Goal: Information Seeking & Learning: Learn about a topic

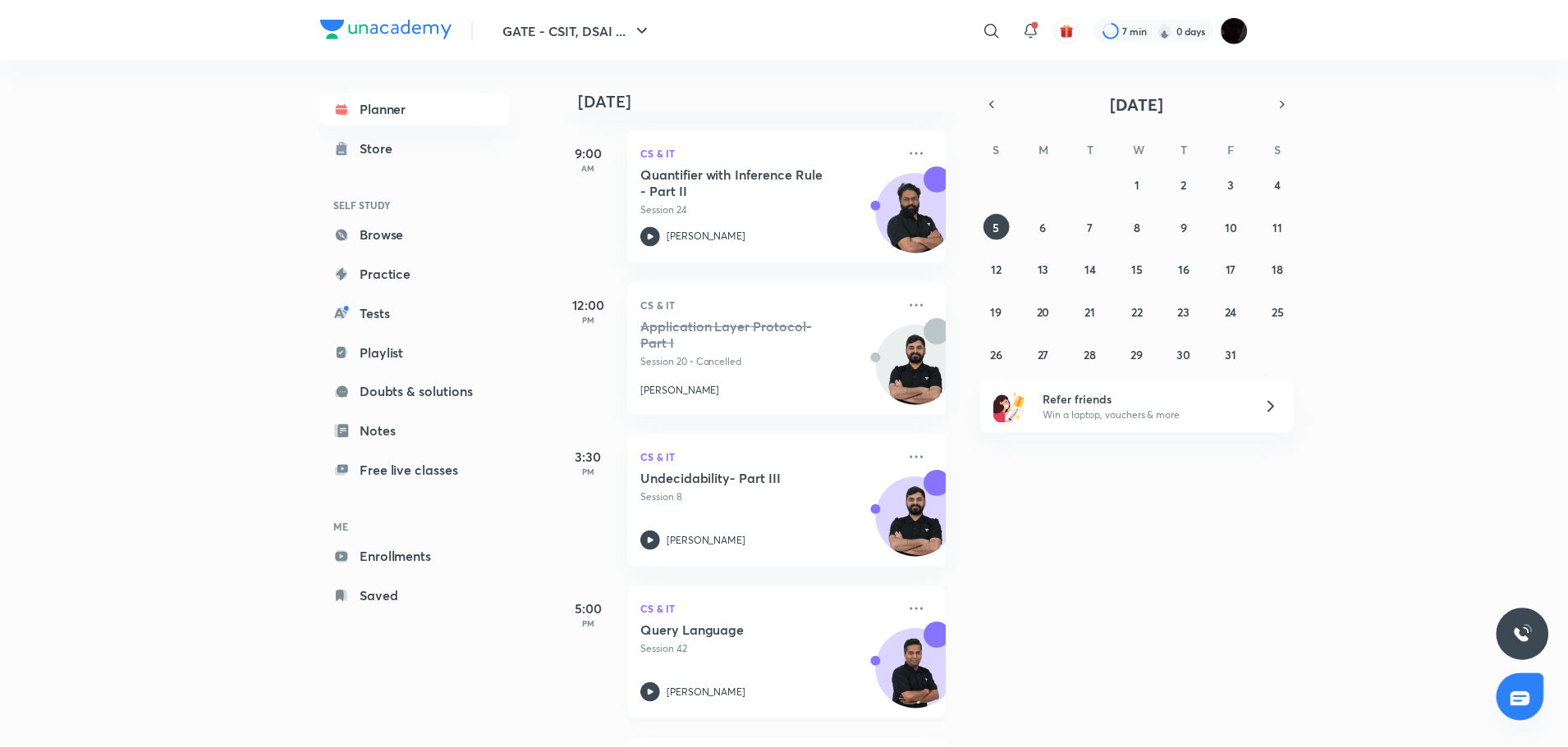
scroll to position [379, 0]
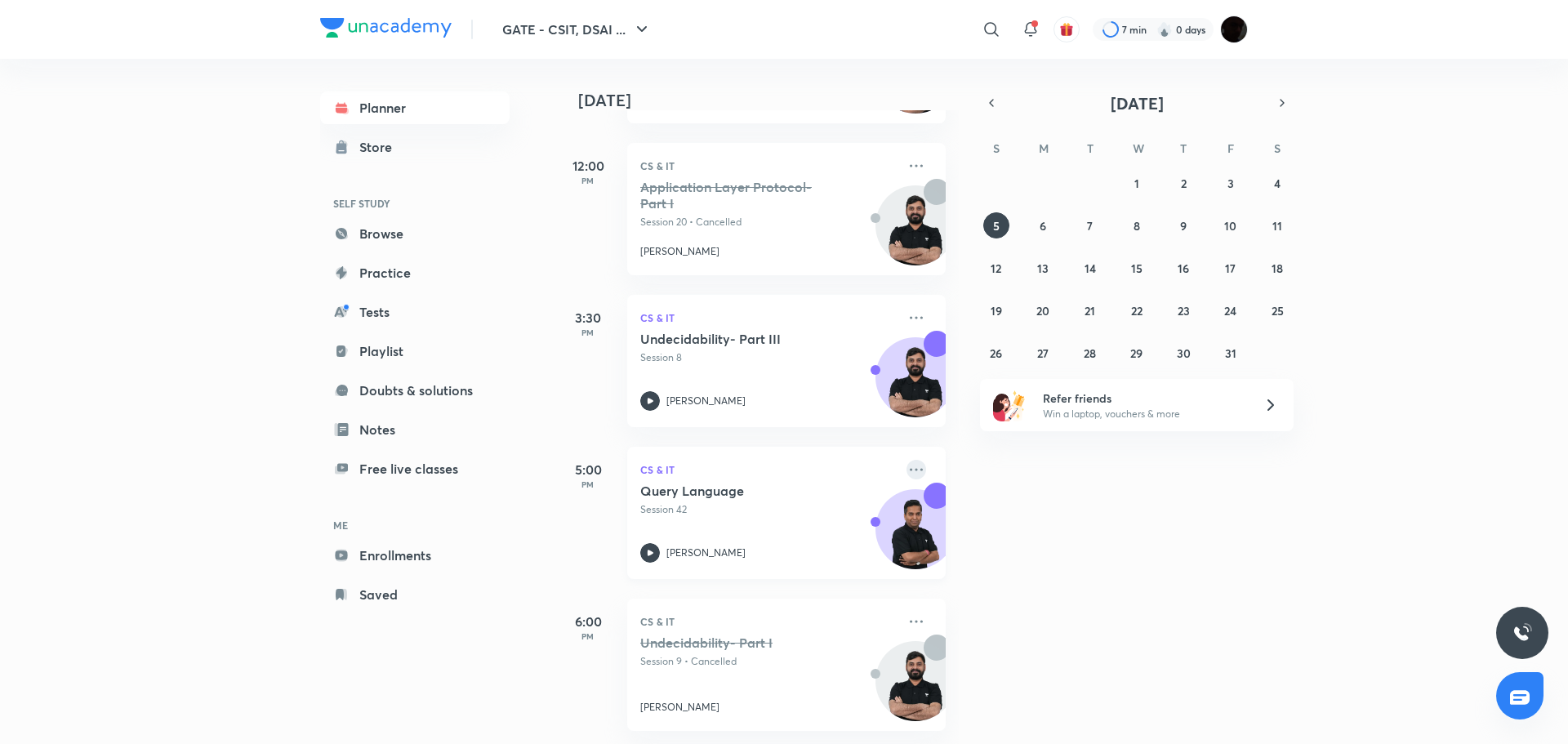
click at [907, 460] on icon at bounding box center [916, 469] width 19 height 19
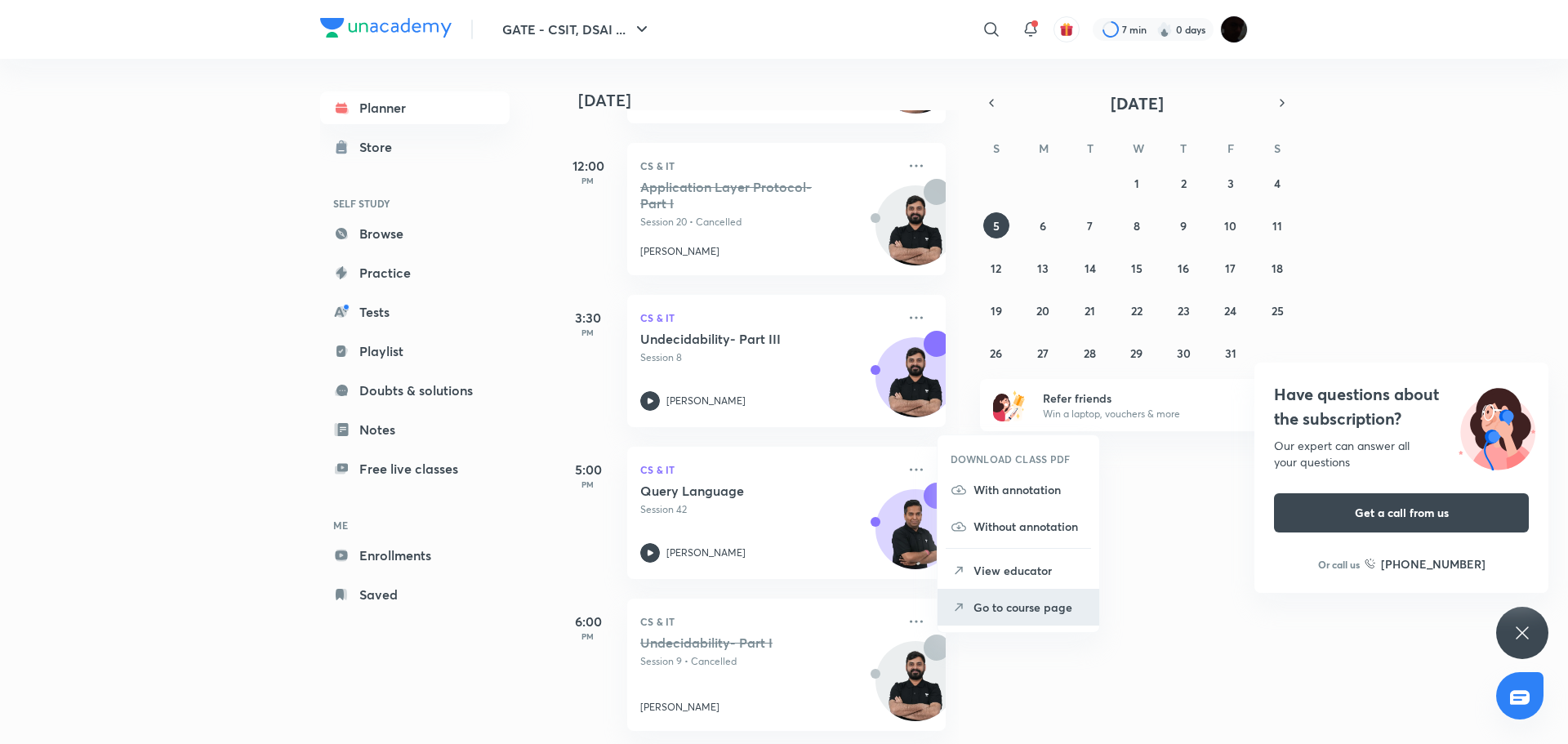
click at [1042, 601] on p "Go to course page" at bounding box center [1030, 608] width 113 height 18
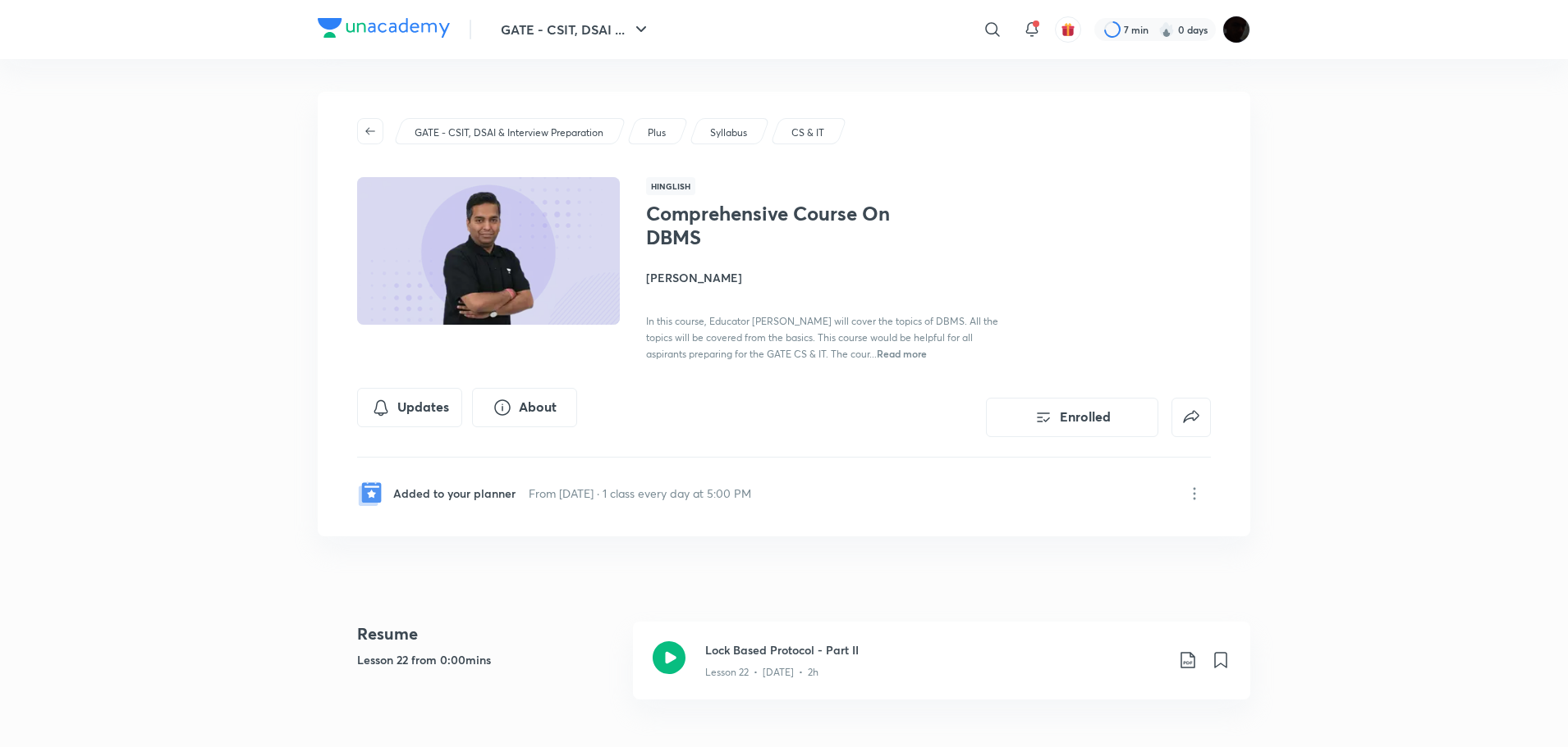
click at [923, 351] on span "Read more" at bounding box center [902, 353] width 50 height 13
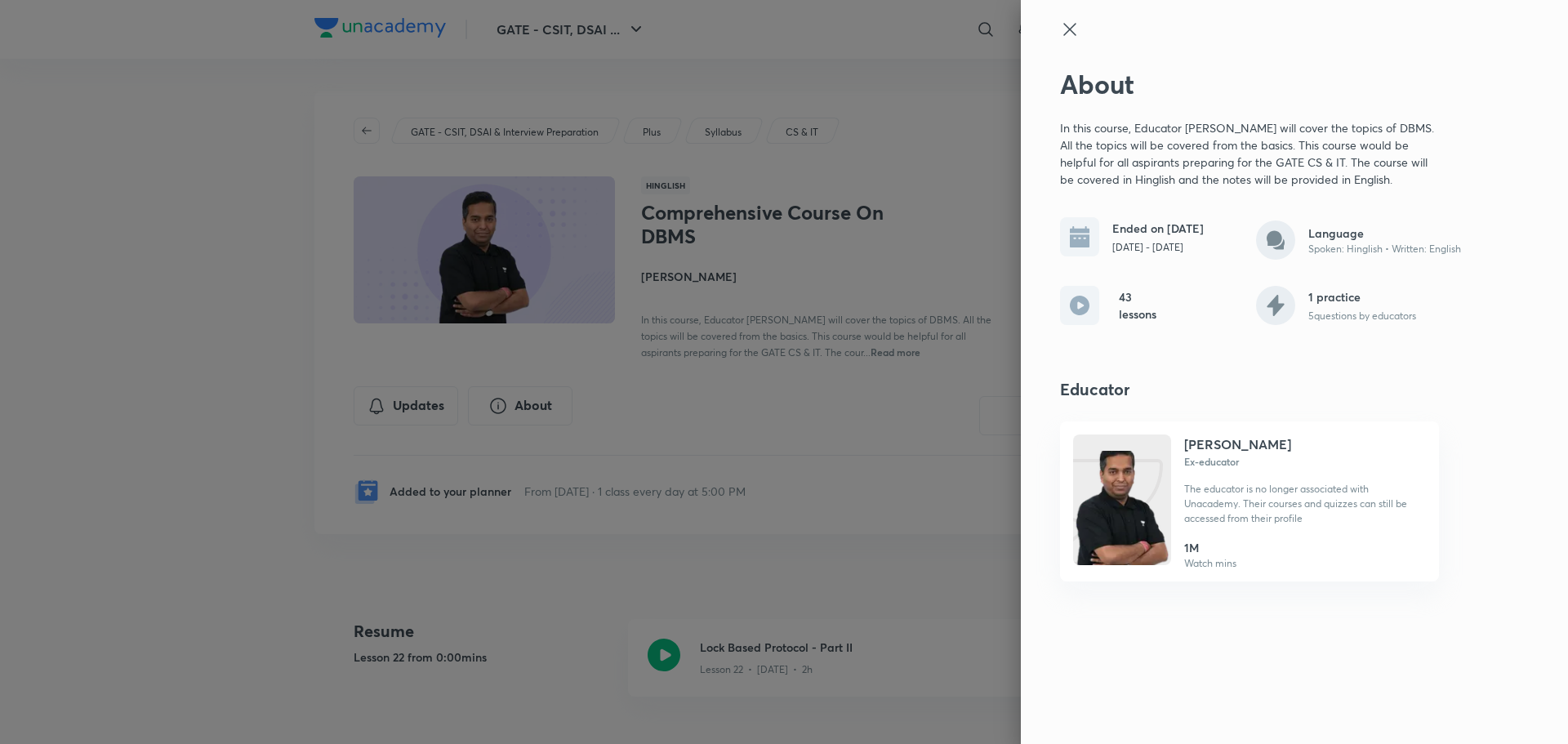
click at [885, 382] on div at bounding box center [784, 372] width 1568 height 744
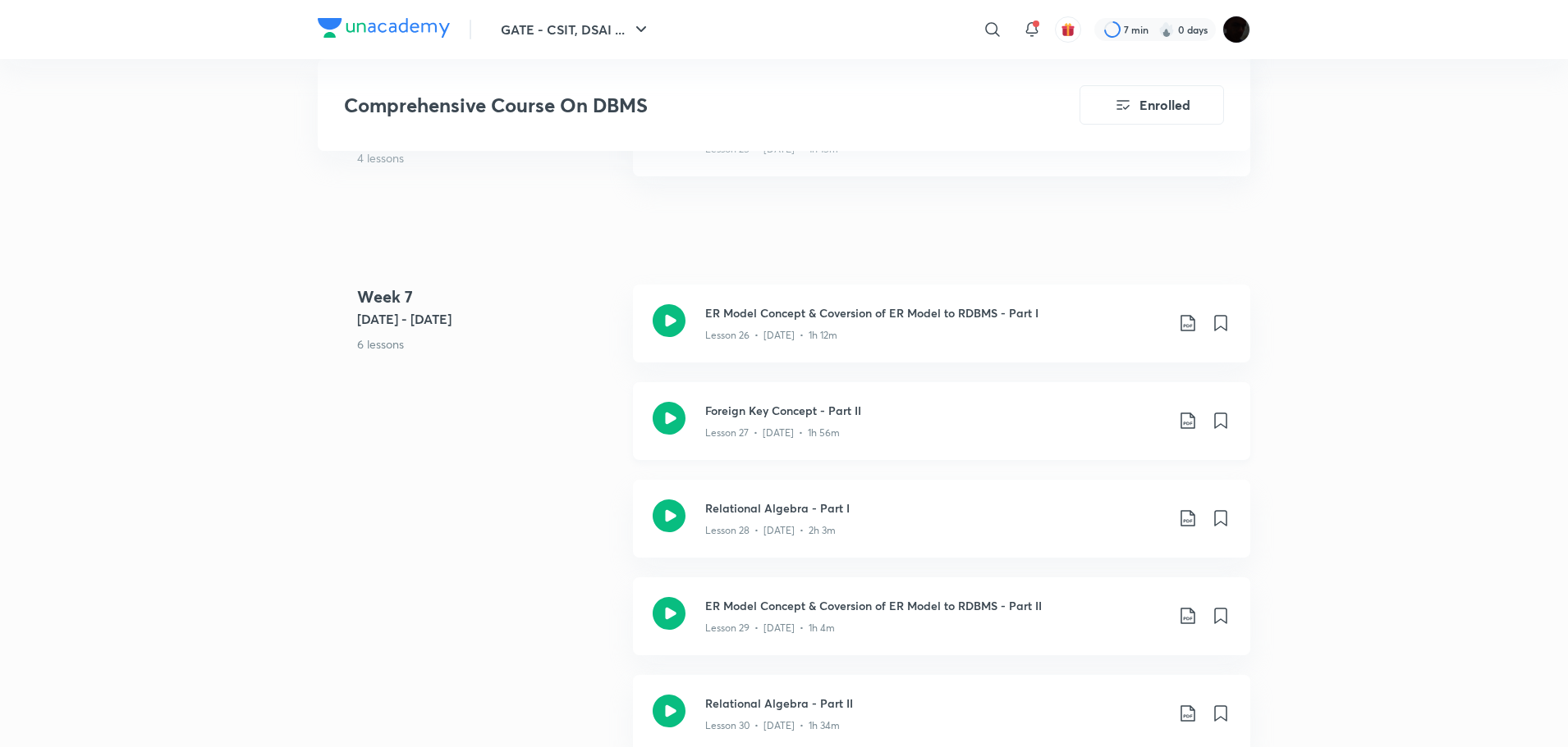
scroll to position [3199, 0]
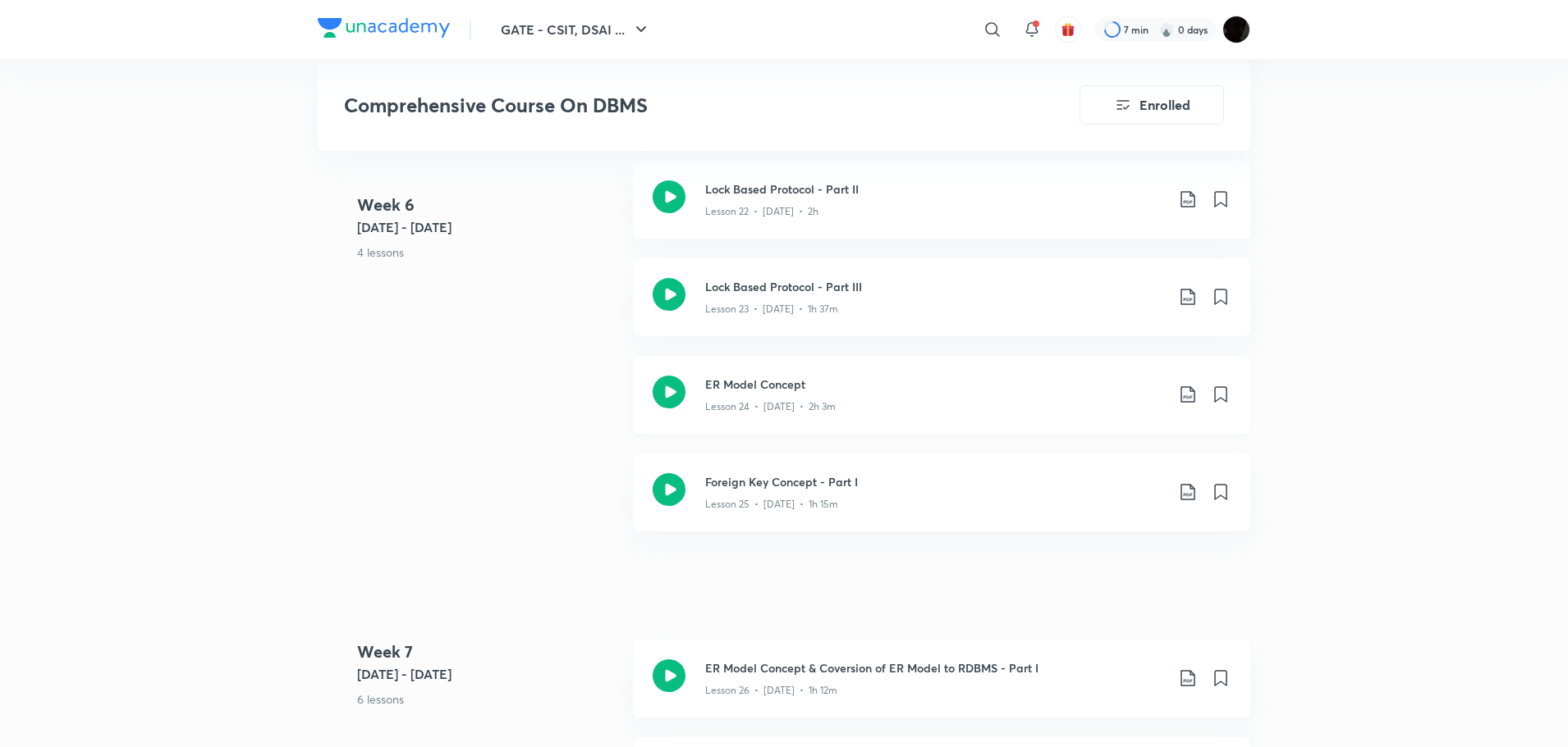
click at [679, 389] on icon at bounding box center [668, 392] width 33 height 33
